Goal: Task Accomplishment & Management: Manage account settings

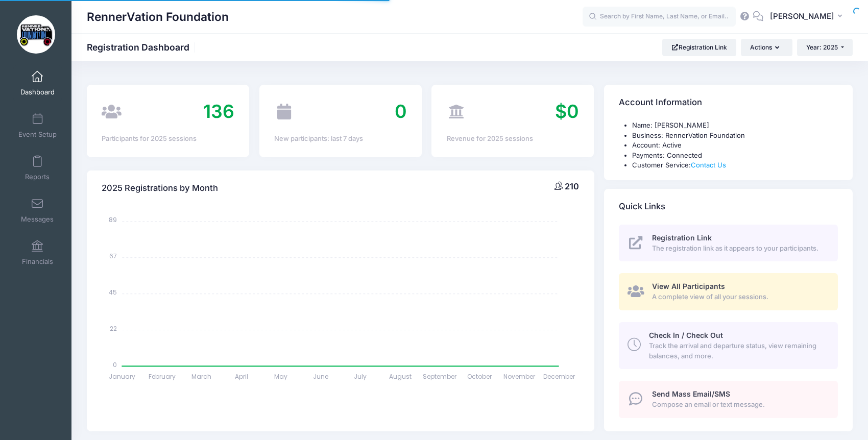
select select
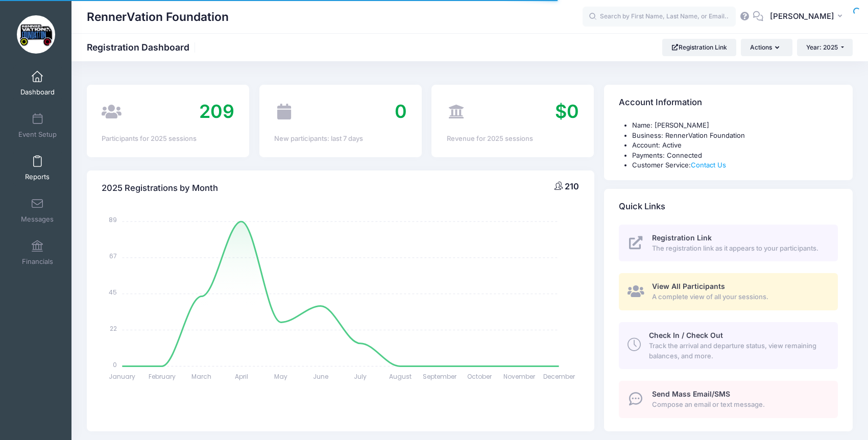
click at [37, 167] on span at bounding box center [37, 161] width 0 height 11
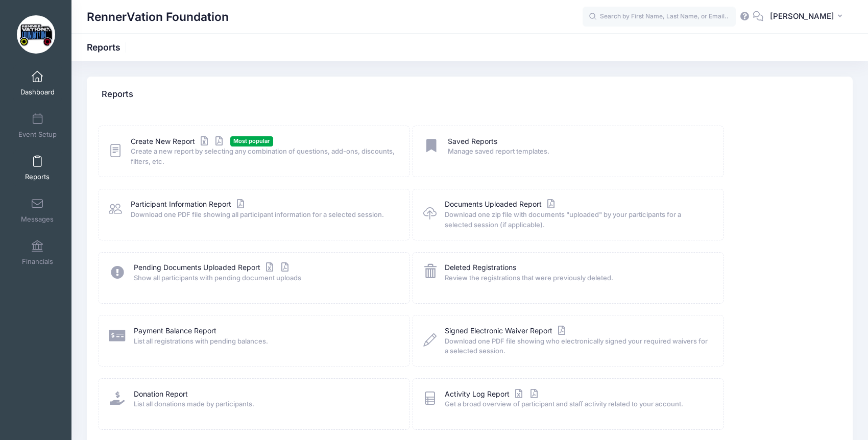
click at [25, 90] on span "Dashboard" at bounding box center [37, 92] width 34 height 9
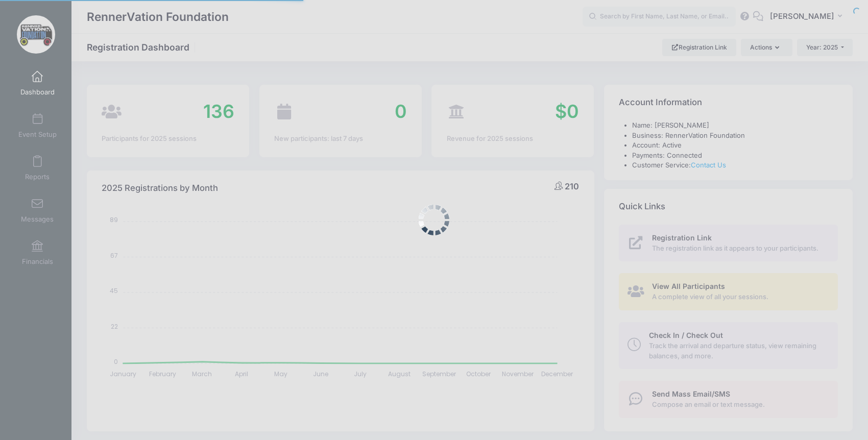
select select
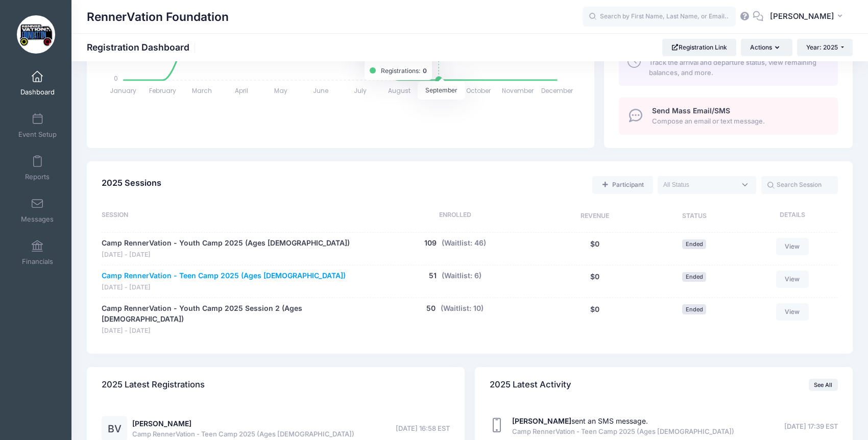
click at [110, 273] on link "Camp RennerVation - Teen Camp 2025 (Ages [DEMOGRAPHIC_DATA])" at bounding box center [224, 276] width 244 height 11
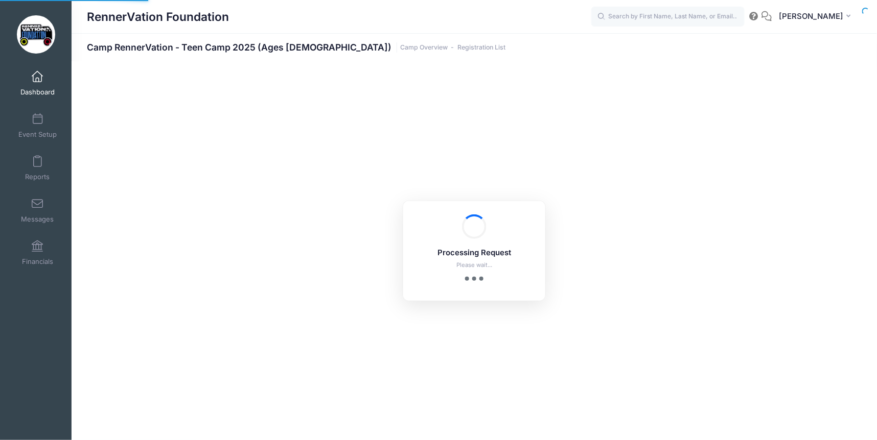
select select "10"
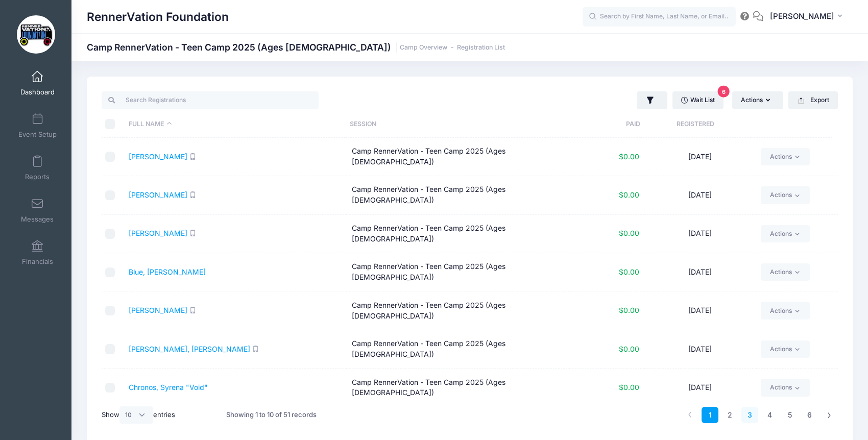
click at [752, 419] on link "3" at bounding box center [750, 415] width 17 height 17
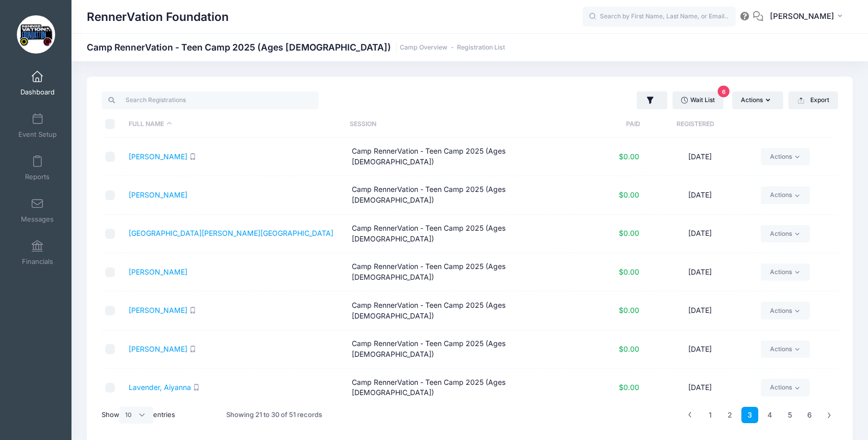
scroll to position [57, 0]
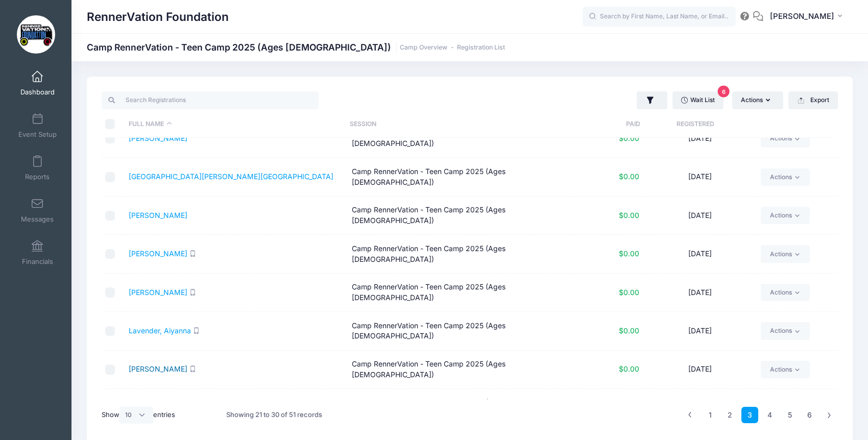
click at [169, 365] on link "Lawver, Piper" at bounding box center [158, 369] width 59 height 9
click at [733, 413] on link "2" at bounding box center [730, 415] width 17 height 17
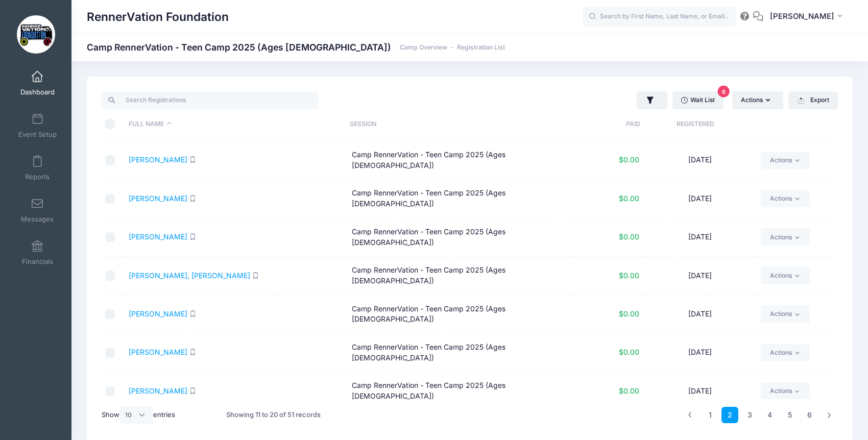
scroll to position [84, 0]
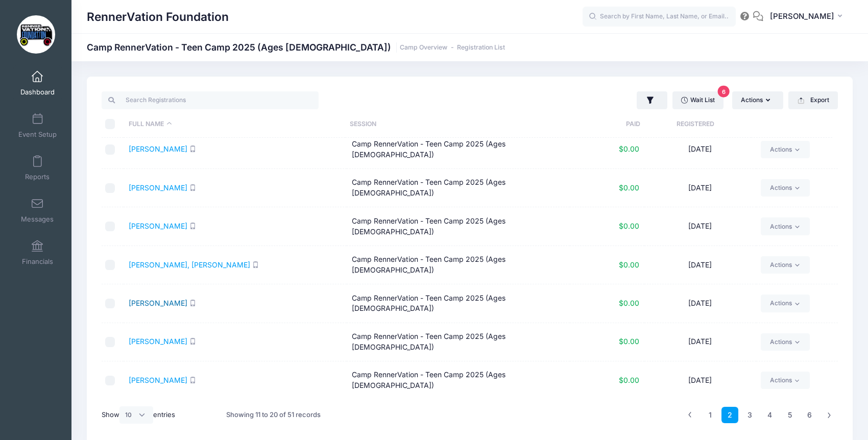
click at [157, 299] on link "[PERSON_NAME]" at bounding box center [158, 303] width 59 height 9
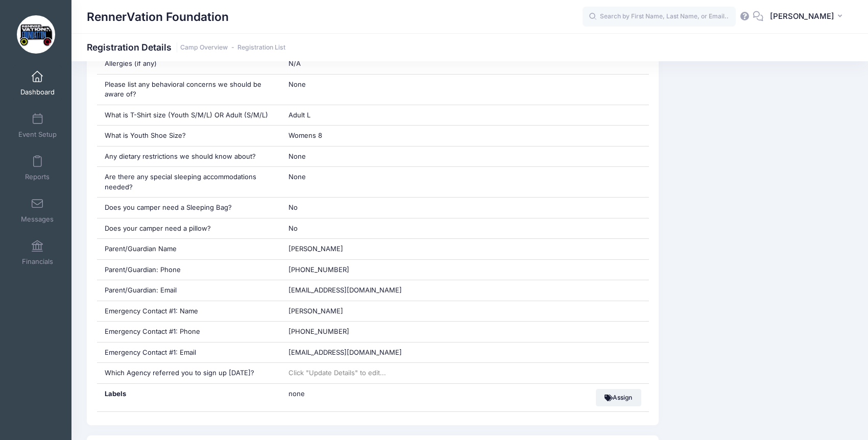
scroll to position [473, 0]
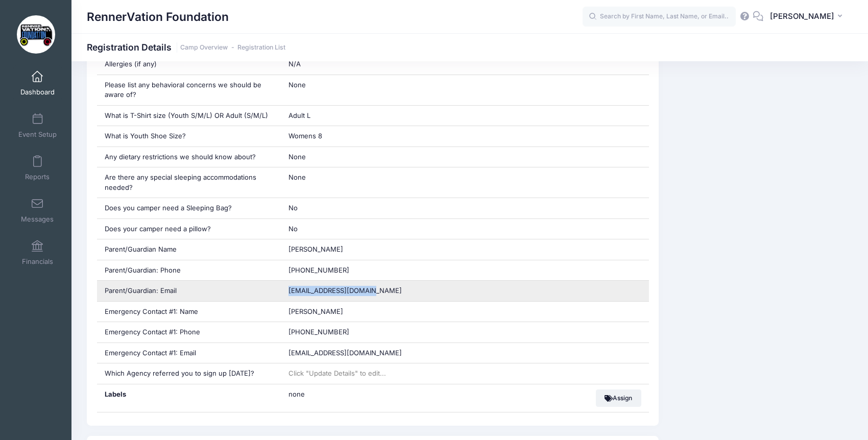
drag, startPoint x: 370, startPoint y: 293, endPoint x: 285, endPoint y: 293, distance: 84.8
click at [285, 293] on div "Sycollins911@gmail.com" at bounding box center [465, 291] width 368 height 20
copy span "Sycollins911@gmail.com"
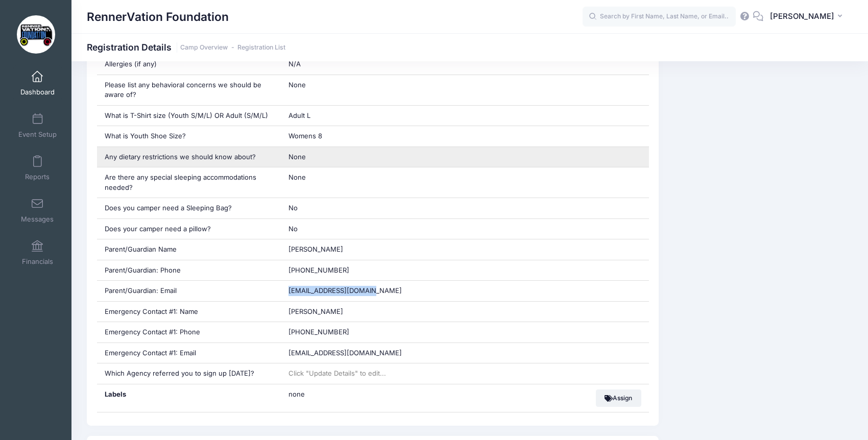
scroll to position [0, 0]
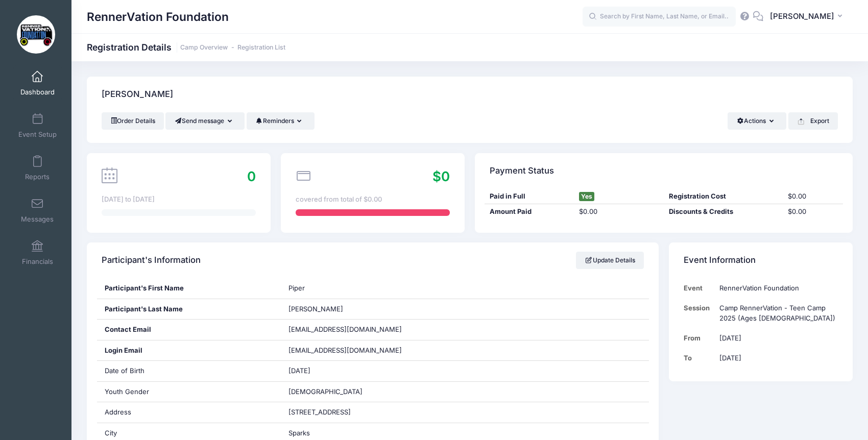
click at [152, 46] on h1 "Registration Details Camp Overview Registration List" at bounding box center [186, 47] width 199 height 11
